Goal: Check status: Check status

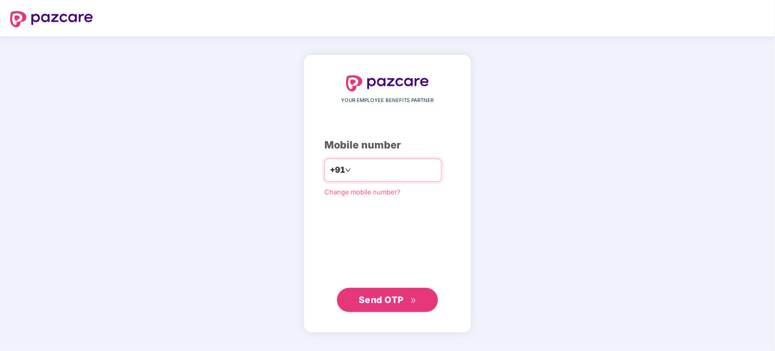
click at [428, 177] on input "number" at bounding box center [394, 170] width 83 height 16
type input "**********"
click at [384, 291] on button "Send OTP" at bounding box center [387, 299] width 101 height 24
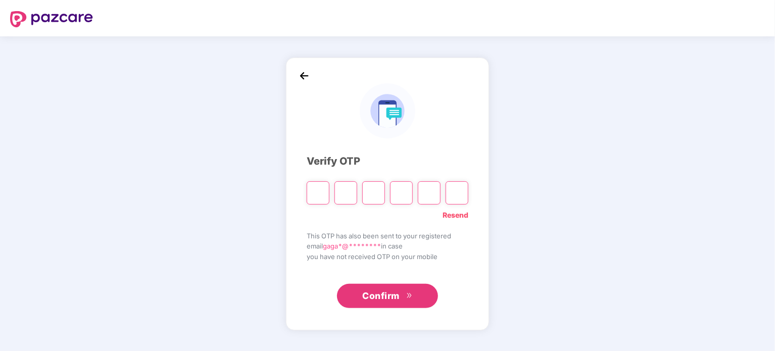
type input "*"
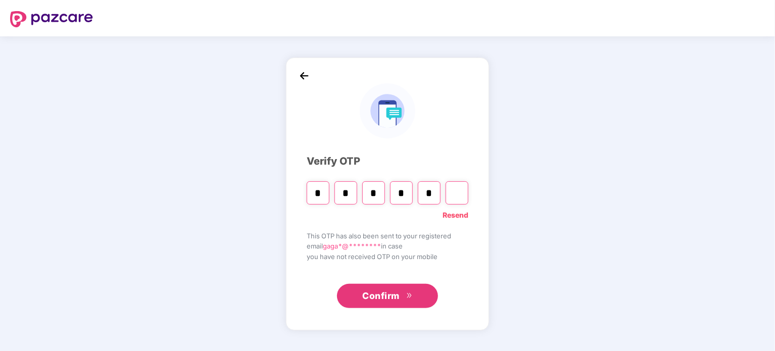
type input "*"
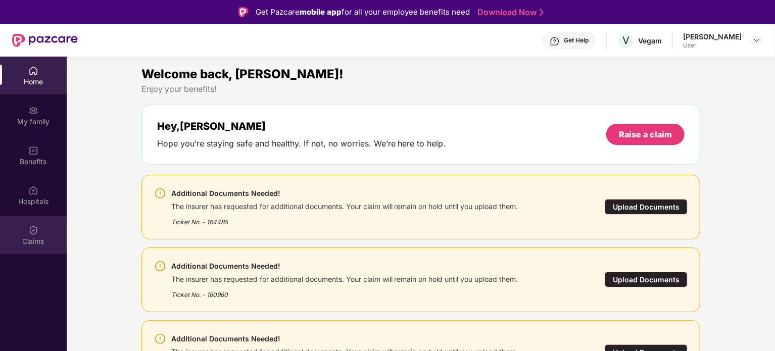
click at [33, 241] on div "Claims" at bounding box center [33, 241] width 67 height 10
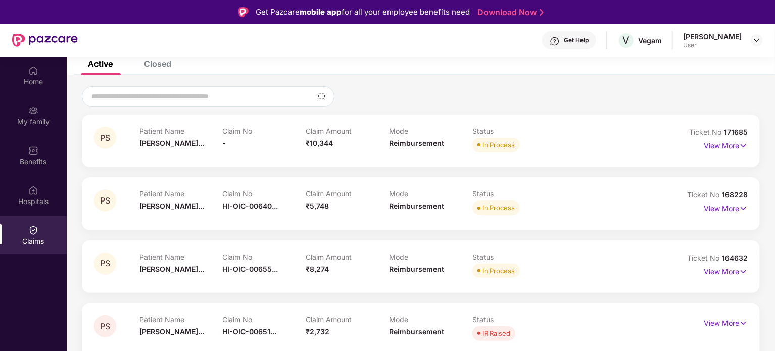
scroll to position [166, 0]
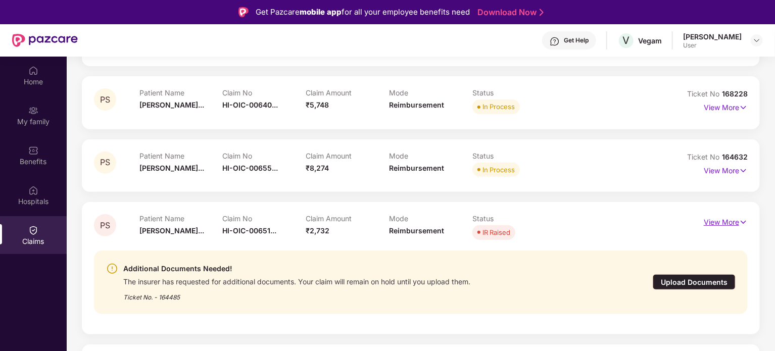
click at [735, 221] on p "View More" at bounding box center [726, 221] width 44 height 14
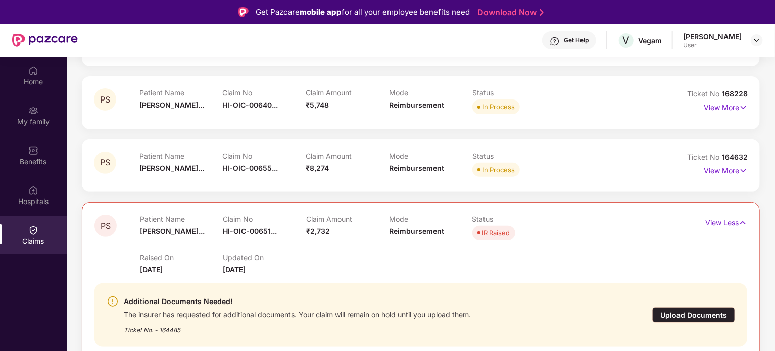
click at [239, 270] on span "[DATE]" at bounding box center [234, 269] width 23 height 9
drag, startPoint x: 337, startPoint y: 232, endPoint x: 311, endPoint y: 235, distance: 26.0
click at [311, 235] on div "Claim Amount ₹2,732" at bounding box center [347, 229] width 83 height 28
click at [689, 316] on div "Upload Documents" at bounding box center [693, 315] width 83 height 16
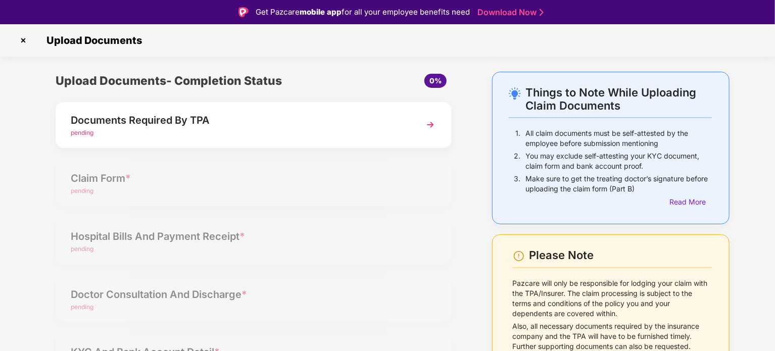
drag, startPoint x: 306, startPoint y: 214, endPoint x: 298, endPoint y: 208, distance: 10.4
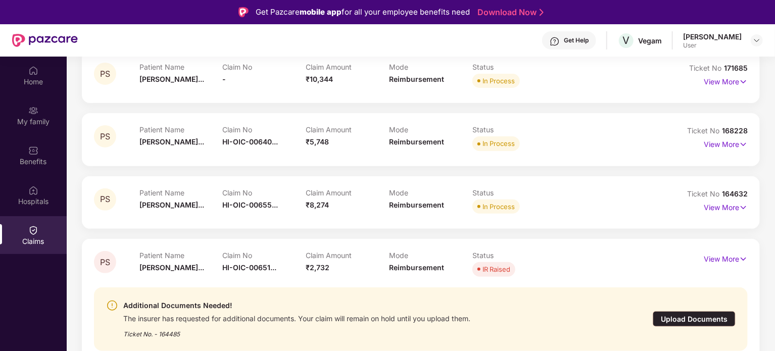
scroll to position [152, 0]
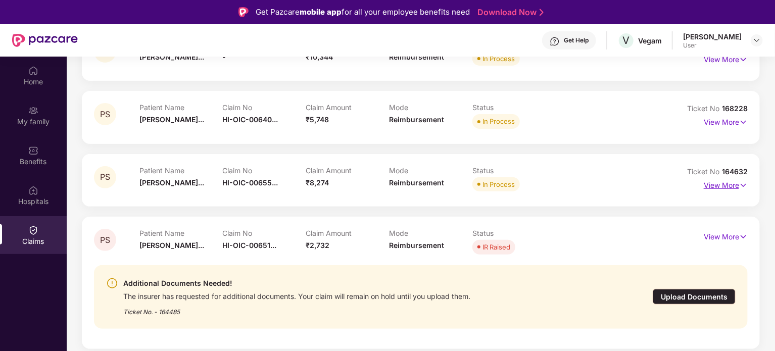
click at [725, 184] on p "View More" at bounding box center [726, 184] width 44 height 14
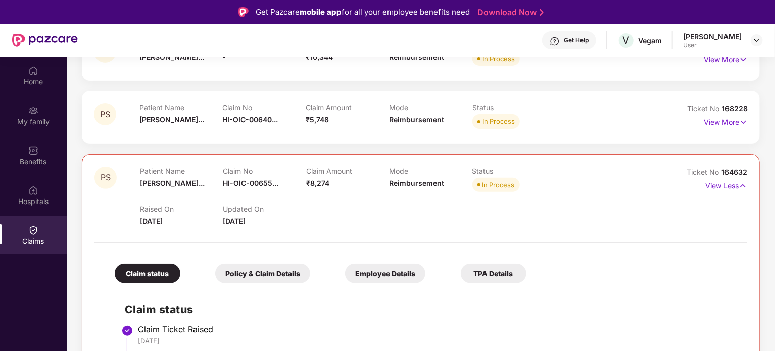
scroll to position [101, 0]
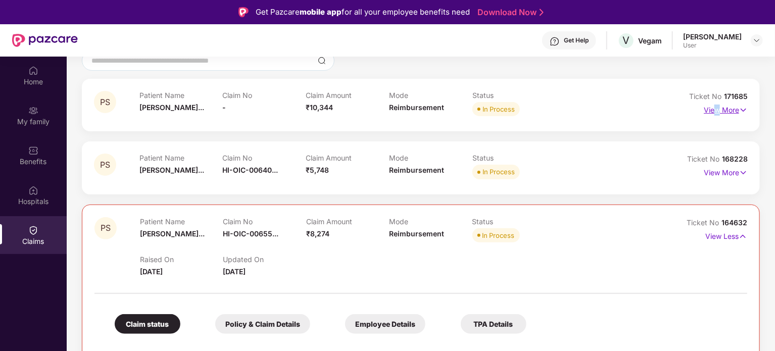
click at [717, 114] on p "View More" at bounding box center [726, 109] width 44 height 14
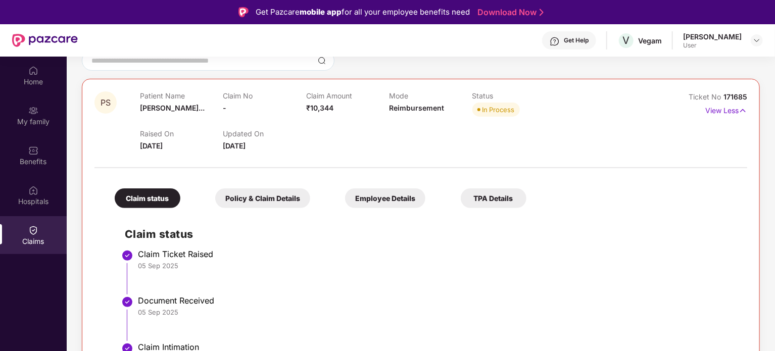
click at [294, 202] on div "Policy & Claim Details" at bounding box center [262, 198] width 95 height 20
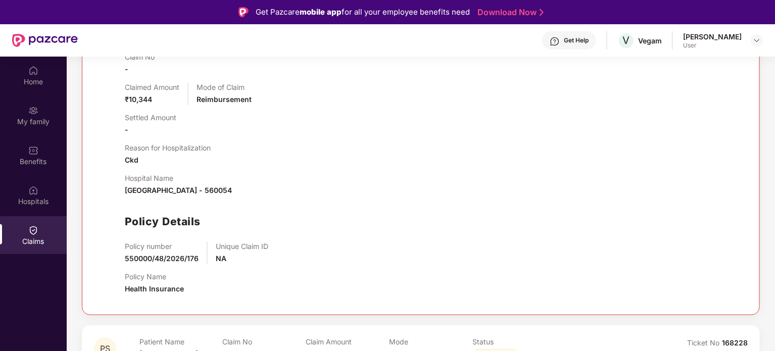
scroll to position [354, 0]
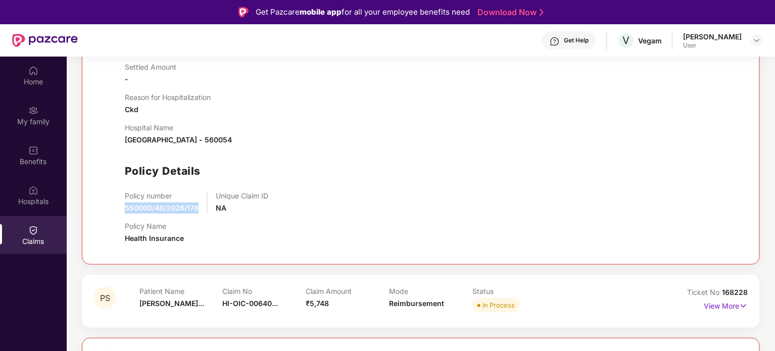
drag, startPoint x: 197, startPoint y: 208, endPoint x: 121, endPoint y: 201, distance: 75.6
click at [121, 201] on div "Claim Details Claim No - Claimed Amount ₹10,344 Mode of Claim Reimbursement Set…" at bounding box center [421, 106] width 632 height 291
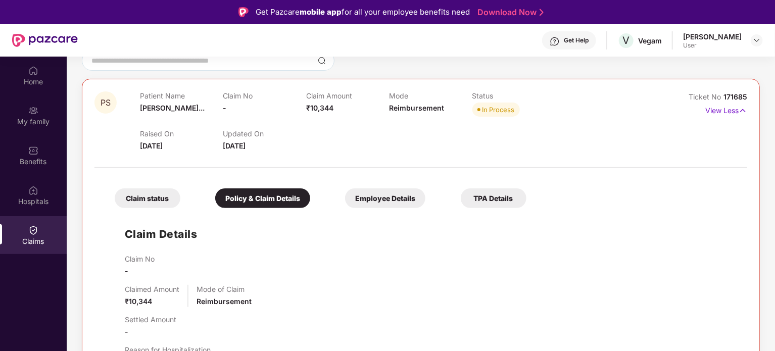
scroll to position [101, 0]
click at [379, 200] on div "Employee Details" at bounding box center [385, 198] width 80 height 20
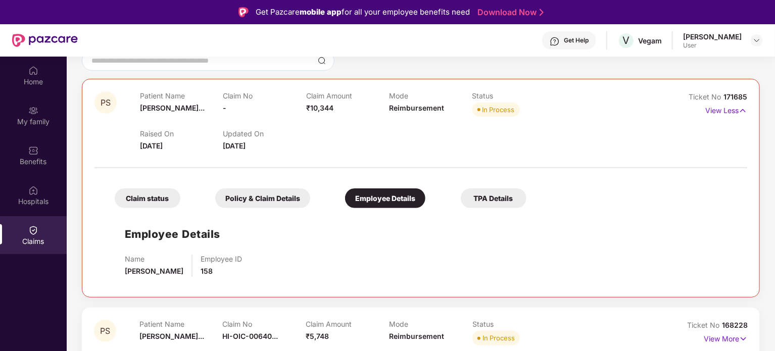
click at [471, 200] on div "TPA Details" at bounding box center [494, 198] width 66 height 20
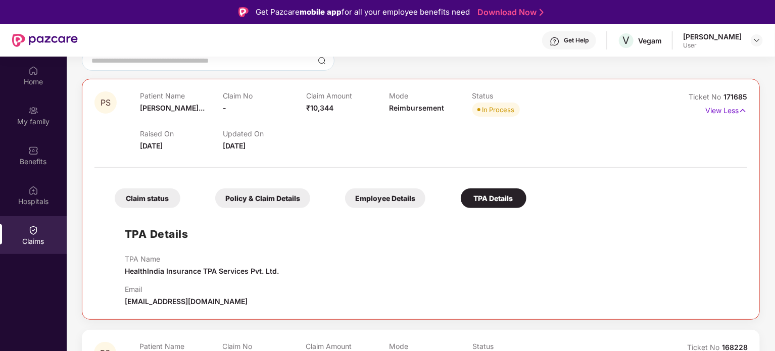
click at [157, 198] on div "Claim status" at bounding box center [148, 198] width 66 height 20
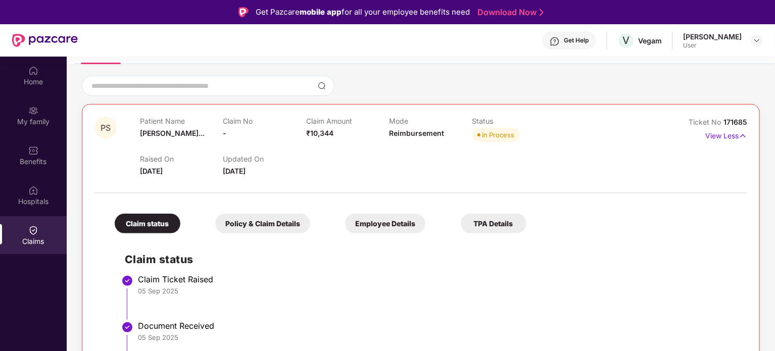
scroll to position [51, 0]
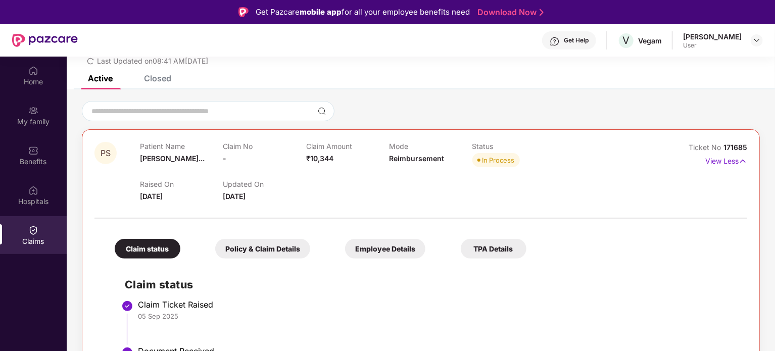
click at [481, 247] on div "TPA Details" at bounding box center [494, 249] width 66 height 20
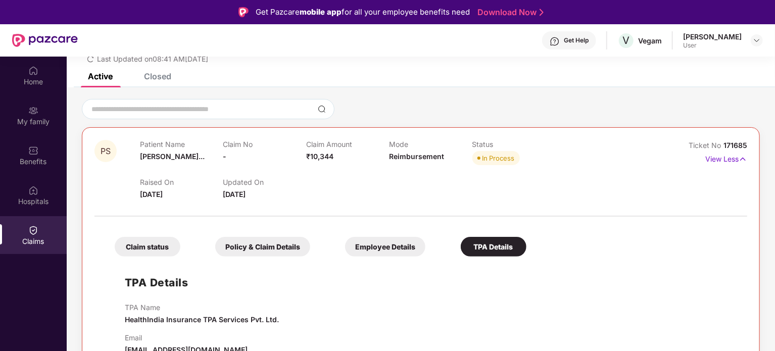
scroll to position [0, 0]
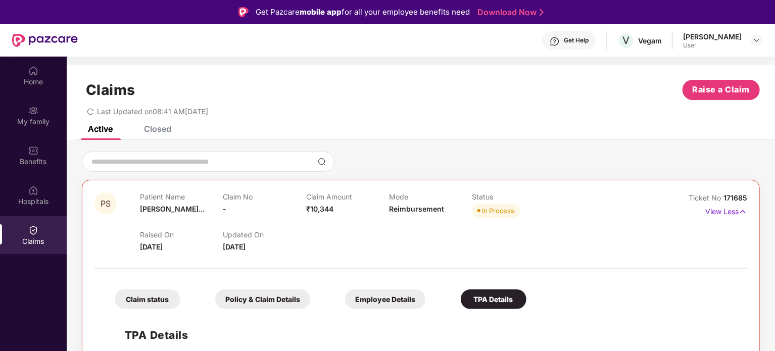
click at [506, 210] on div "In Process" at bounding box center [498, 211] width 32 height 10
drag, startPoint x: 228, startPoint y: 246, endPoint x: 267, endPoint y: 244, distance: 38.4
click at [246, 244] on span "[DATE]" at bounding box center [234, 246] width 23 height 9
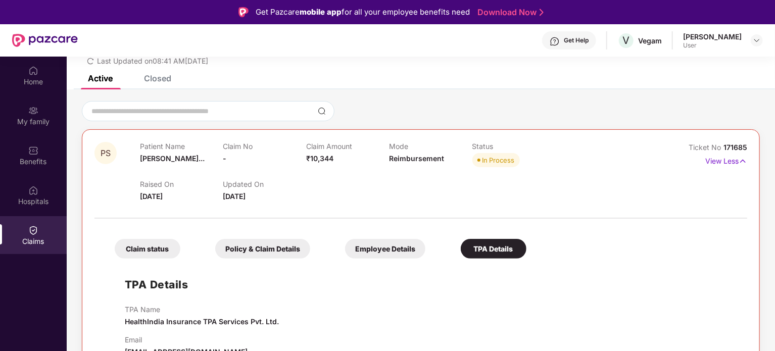
click at [156, 79] on div "Closed" at bounding box center [157, 78] width 27 height 10
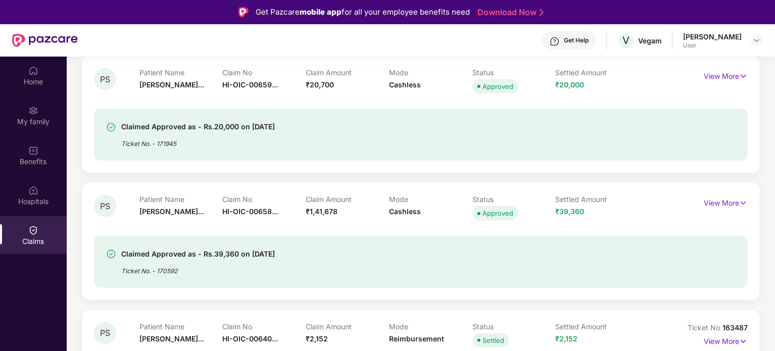
scroll to position [202, 0]
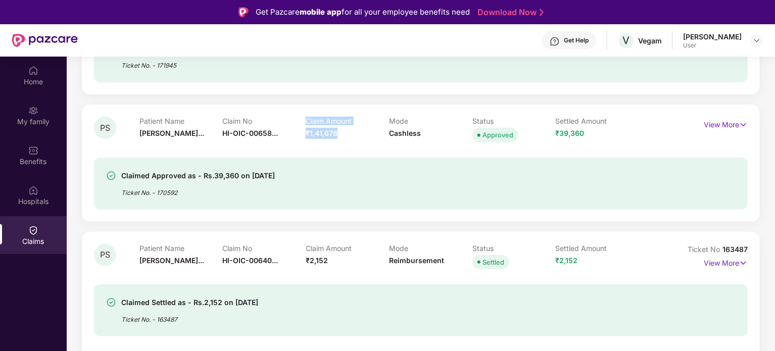
drag, startPoint x: 341, startPoint y: 135, endPoint x: 303, endPoint y: 137, distance: 37.9
click at [303, 137] on div "Patient Name [PERSON_NAME]... Claim No HI-OIC-00658... Claim Amount ₹1,41,678 M…" at bounding box center [388, 131] width 499 height 28
drag, startPoint x: 420, startPoint y: 137, endPoint x: 381, endPoint y: 136, distance: 38.4
click at [381, 136] on div "Patient Name [PERSON_NAME]... Claim No HI-OIC-00658... Claim Amount ₹1,41,678 M…" at bounding box center [388, 131] width 499 height 28
drag, startPoint x: 586, startPoint y: 133, endPoint x: 544, endPoint y: 139, distance: 42.9
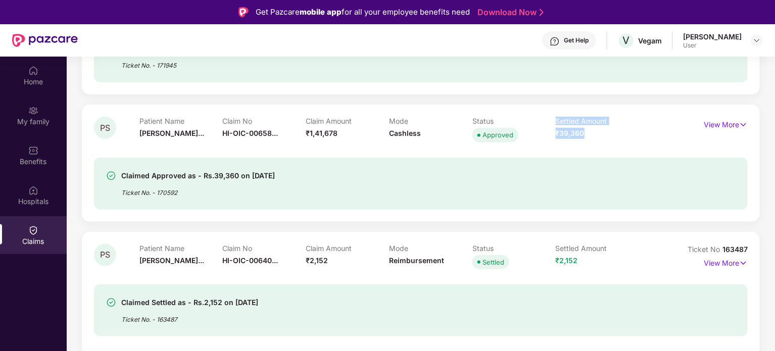
click at [544, 139] on div "Patient Name [PERSON_NAME]... Claim No HI-OIC-00658... Claim Amount ₹1,41,678 M…" at bounding box center [388, 131] width 499 height 28
drag, startPoint x: 300, startPoint y: 135, endPoint x: 350, endPoint y: 126, distance: 50.8
click at [350, 126] on div "Patient Name [PERSON_NAME]... Claim No HI-OIC-00658... Claim Amount ₹1,41,678 M…" at bounding box center [388, 131] width 499 height 28
click at [717, 126] on p "View More" at bounding box center [726, 124] width 44 height 14
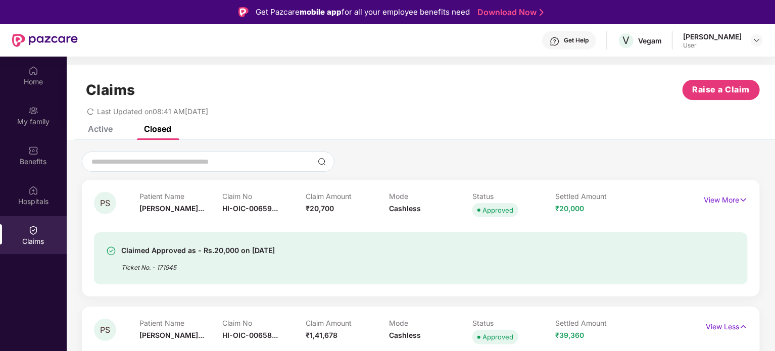
scroll to position [101, 0]
